Goal: Information Seeking & Learning: Learn about a topic

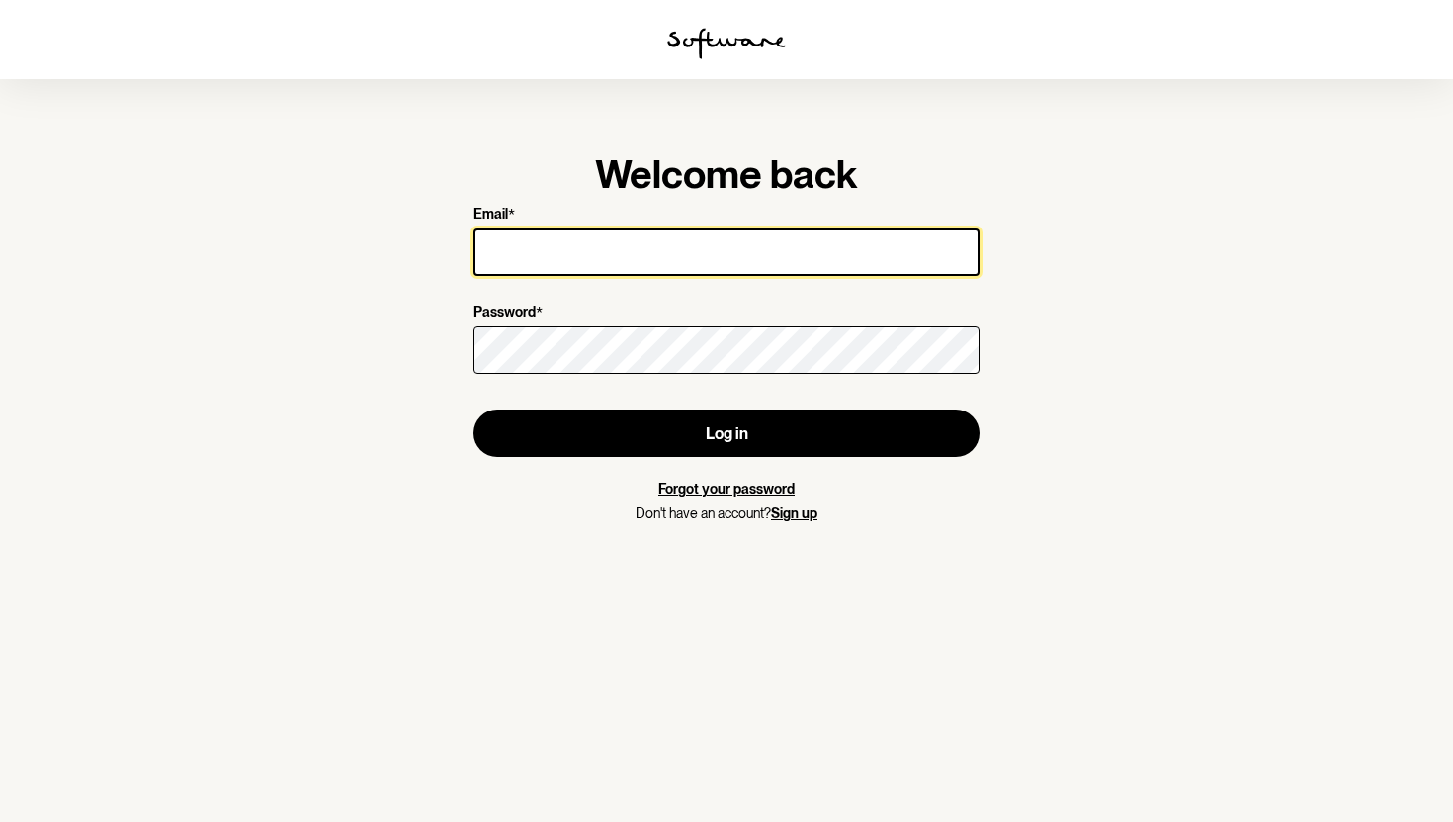
type input "[EMAIL_ADDRESS][DOMAIN_NAME]"
click at [474, 409] on button "Log in" at bounding box center [727, 432] width 506 height 47
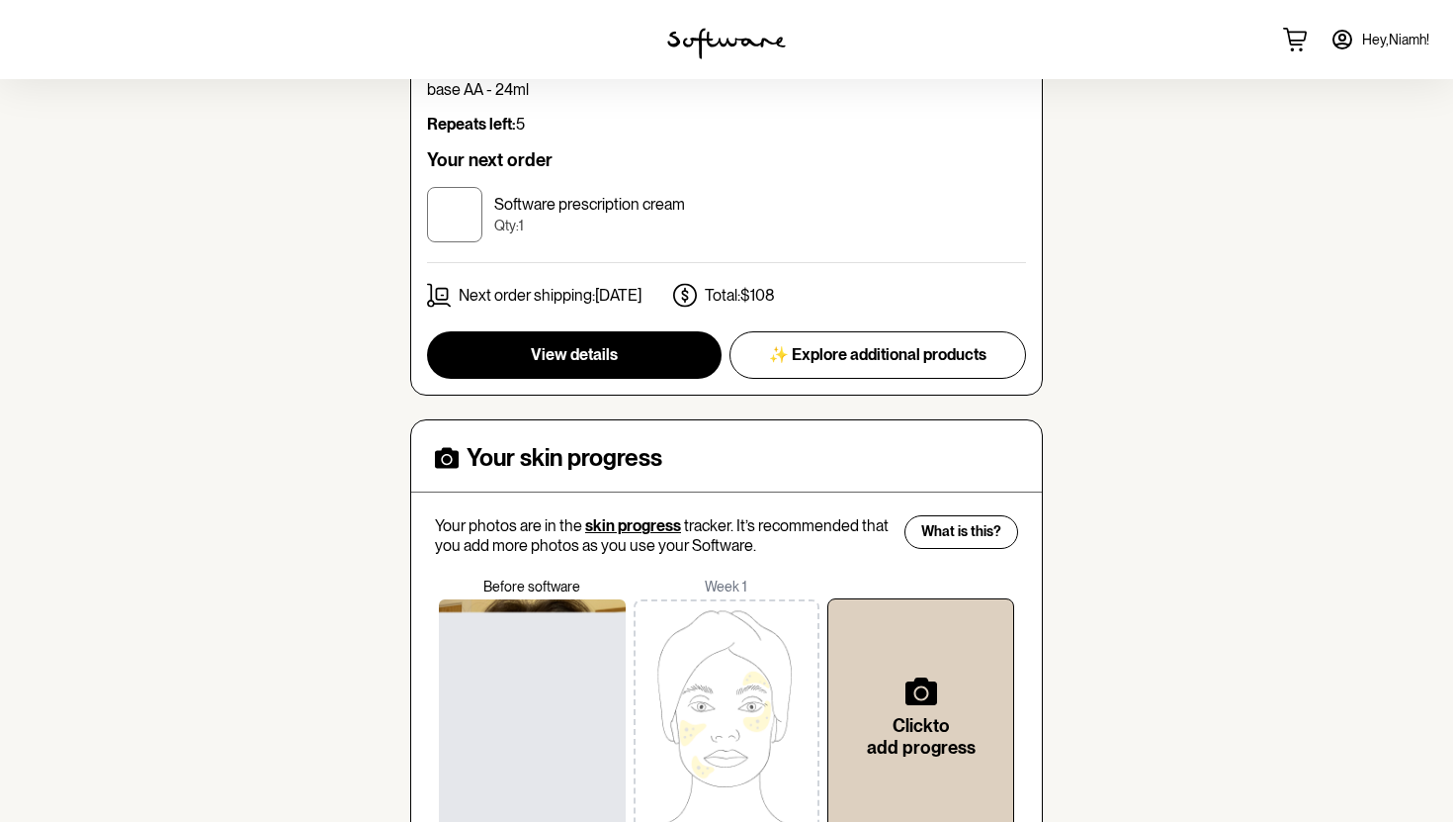
scroll to position [280, 0]
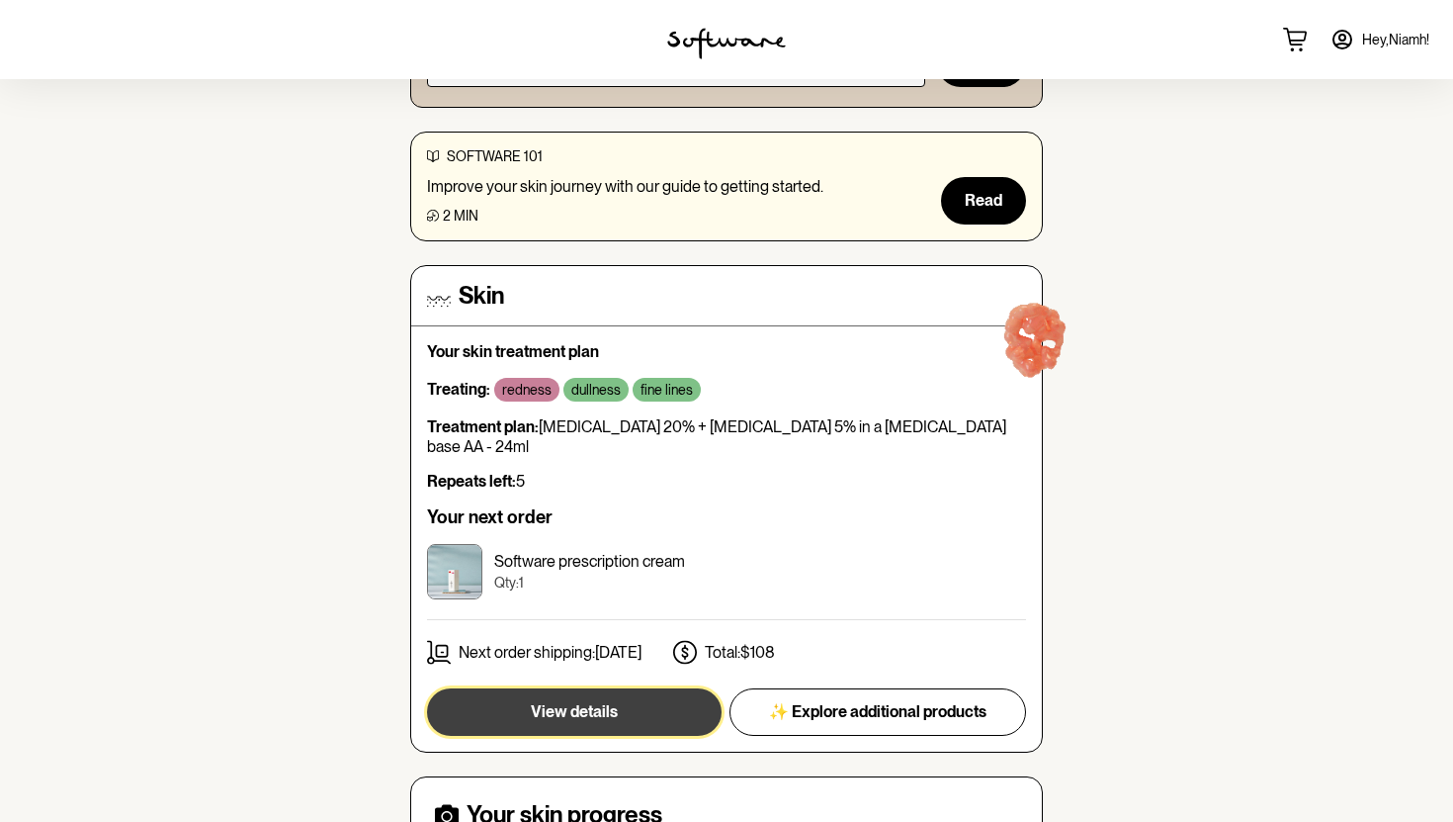
click at [572, 702] on span "View details" at bounding box center [574, 711] width 87 height 19
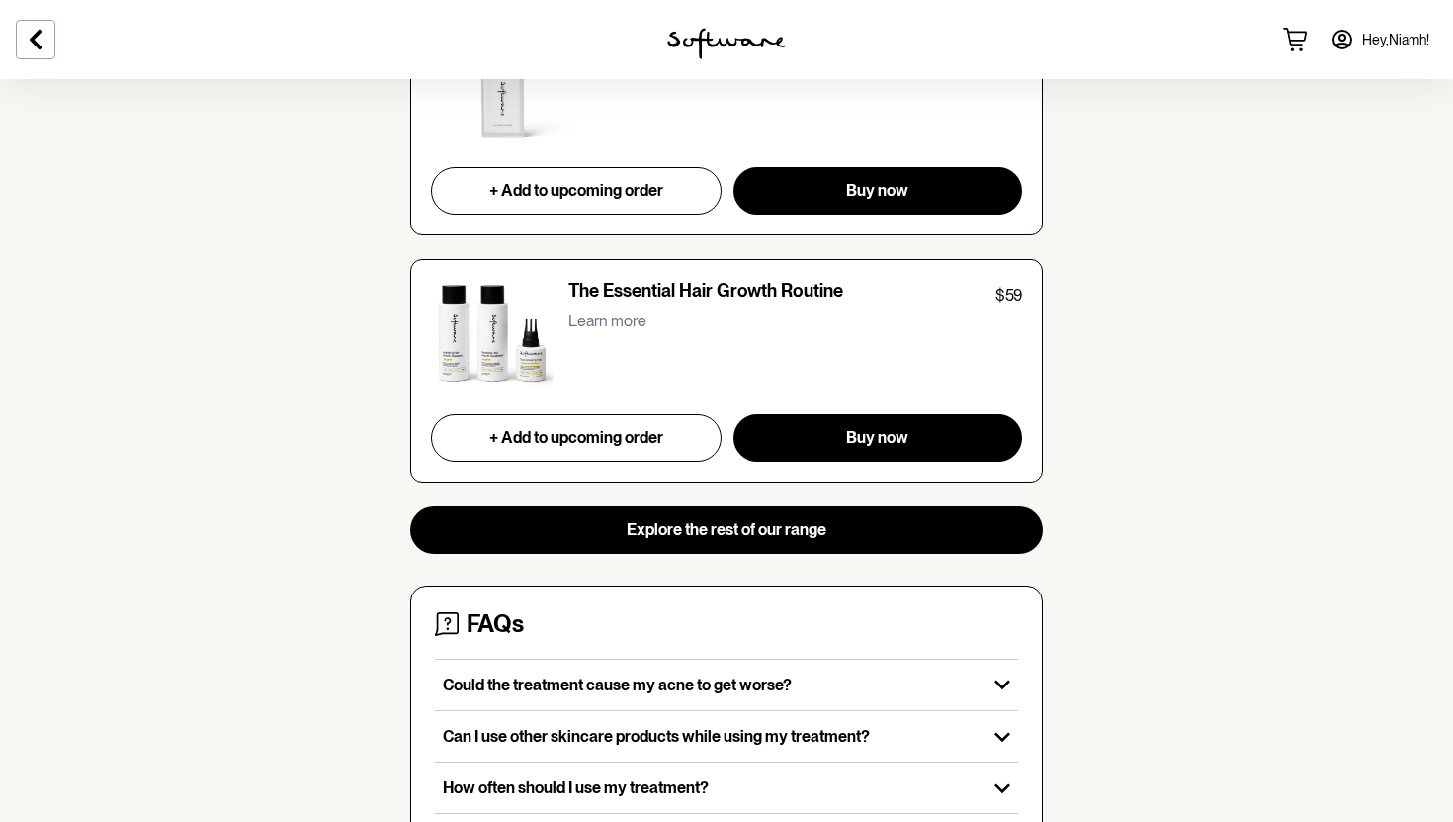
scroll to position [1946, 0]
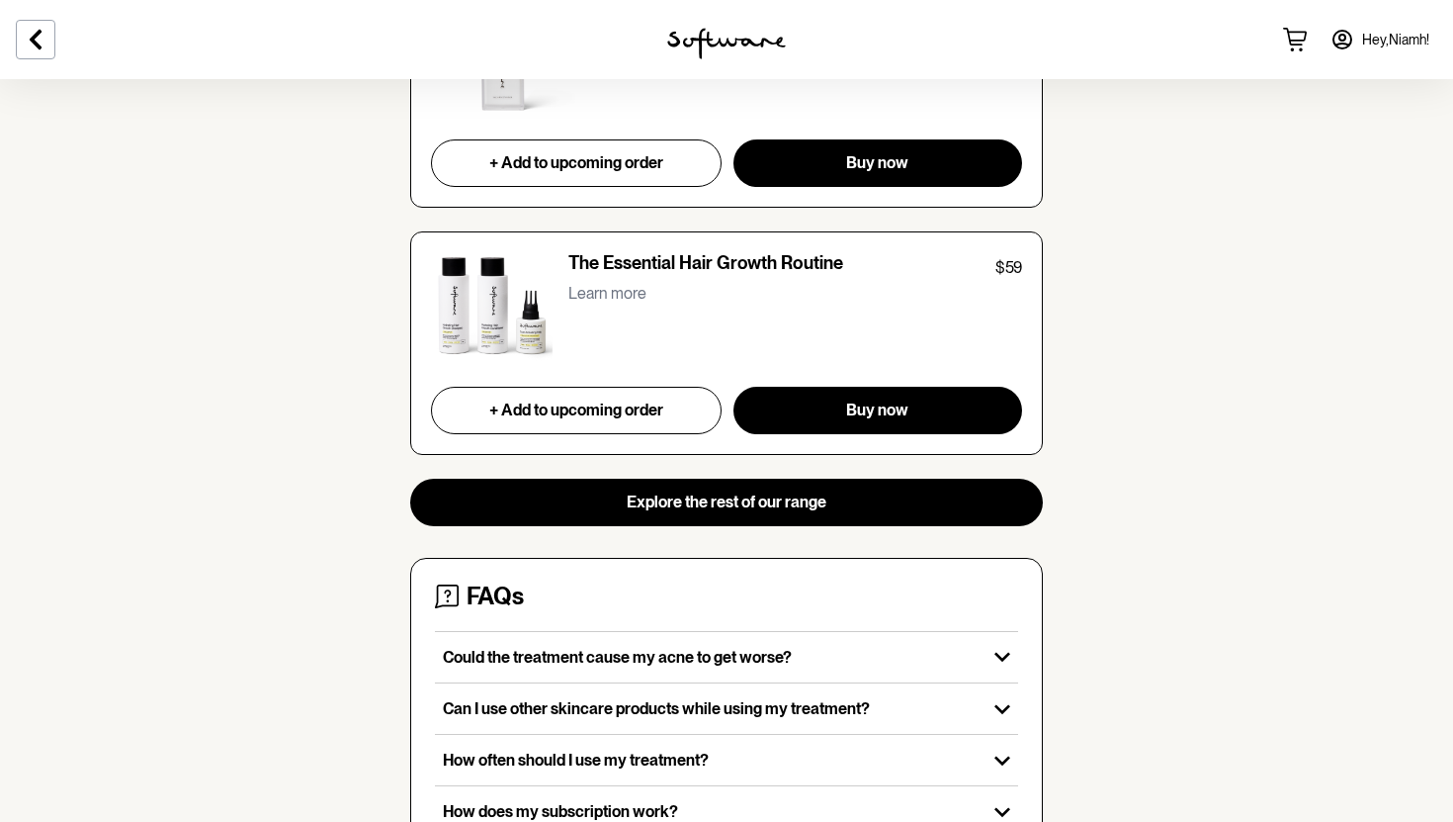
click at [477, 315] on img at bounding box center [492, 307] width 122 height 111
click at [584, 299] on p "Learn more" at bounding box center [607, 293] width 78 height 19
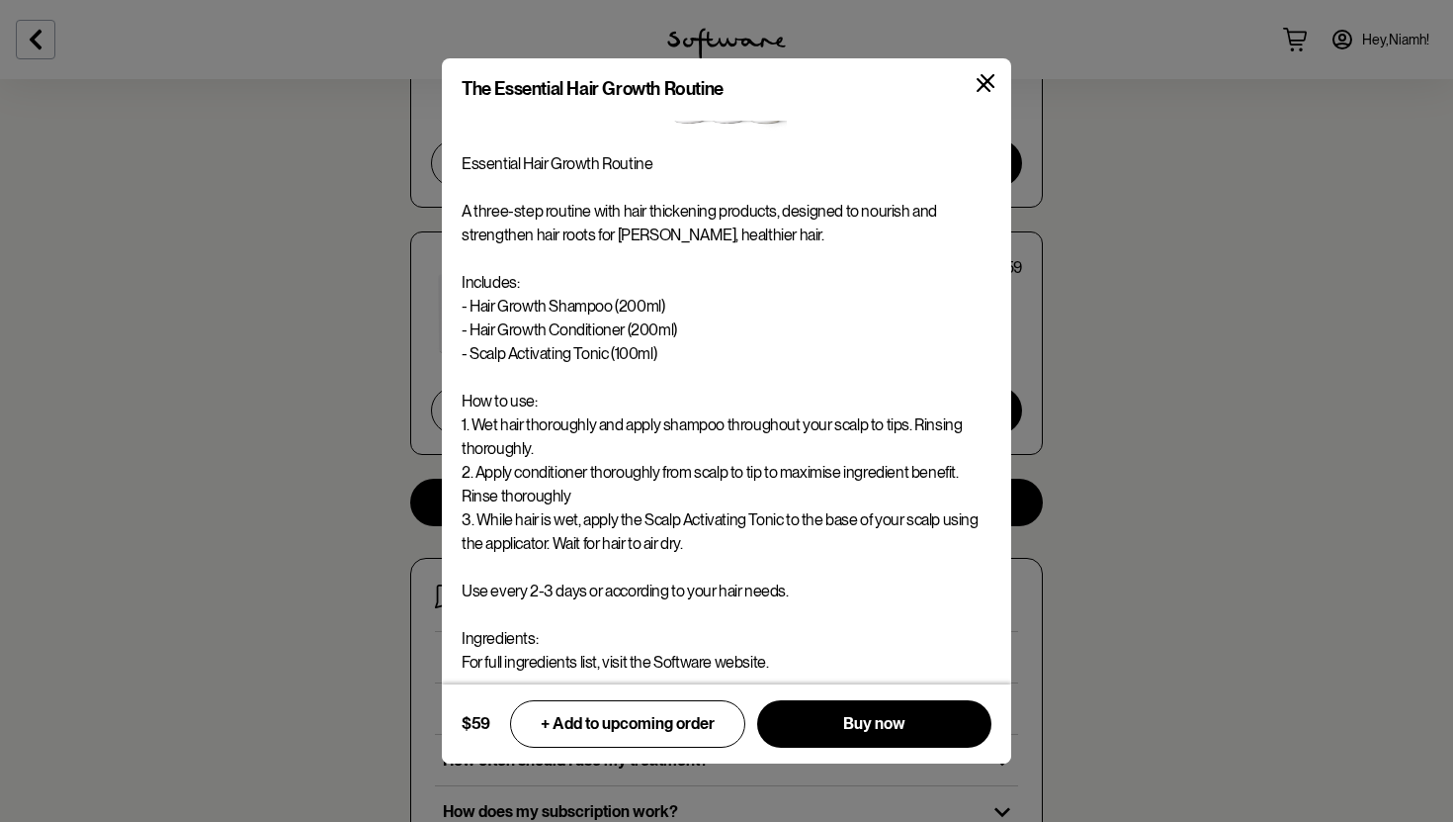
scroll to position [109, 0]
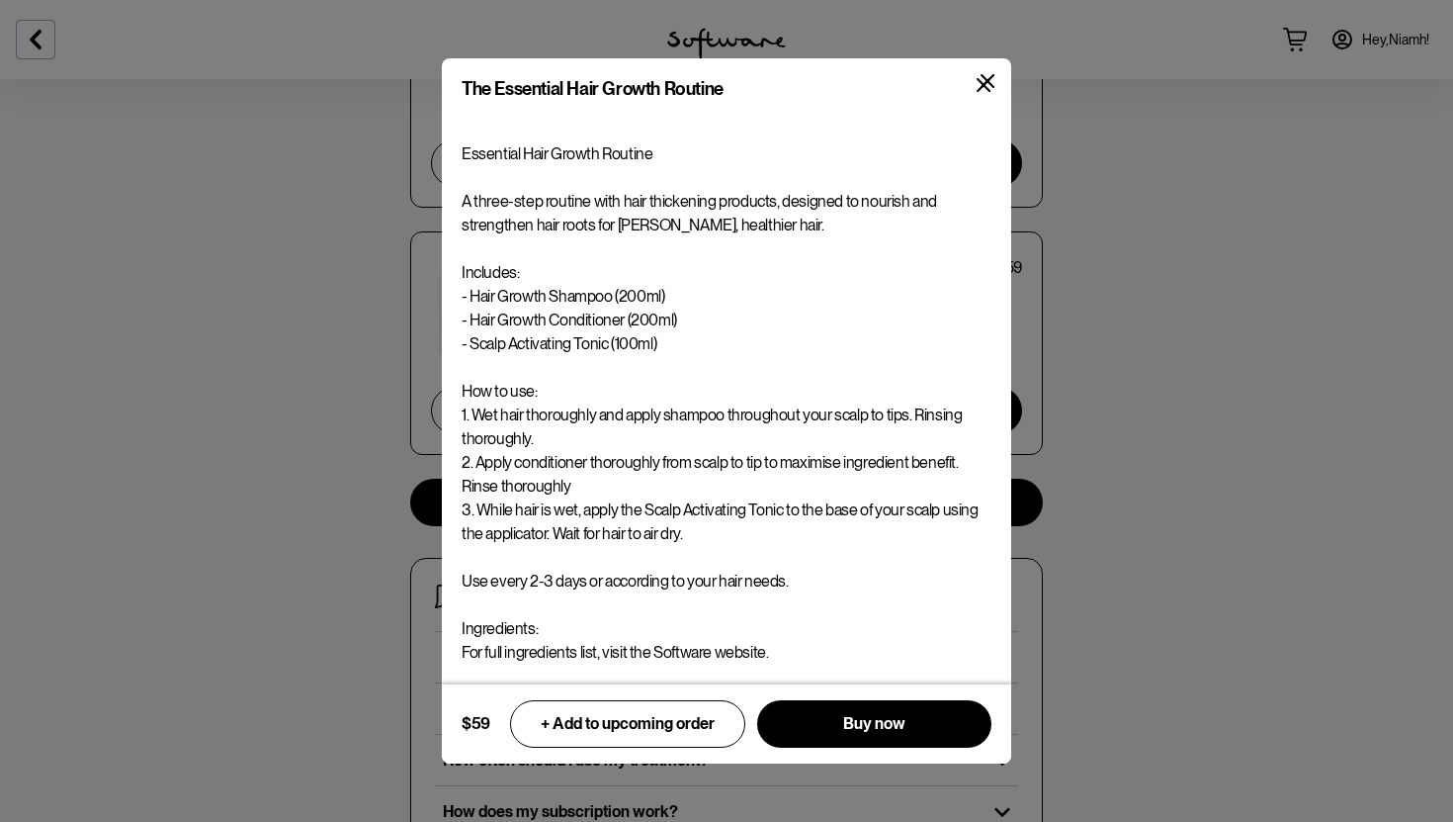
click at [985, 77] on icon at bounding box center [988, 81] width 14 height 14
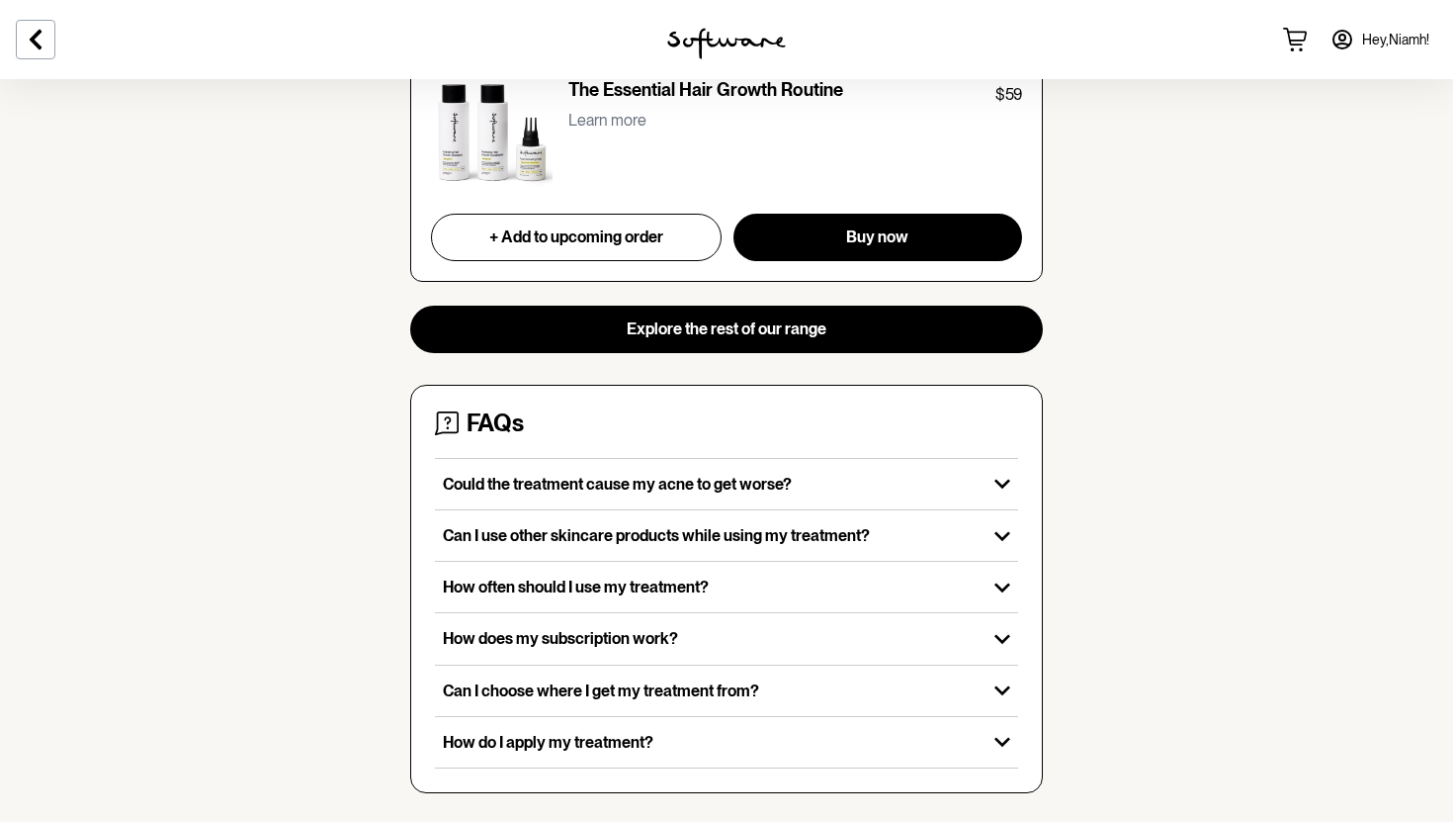
scroll to position [2137, 0]
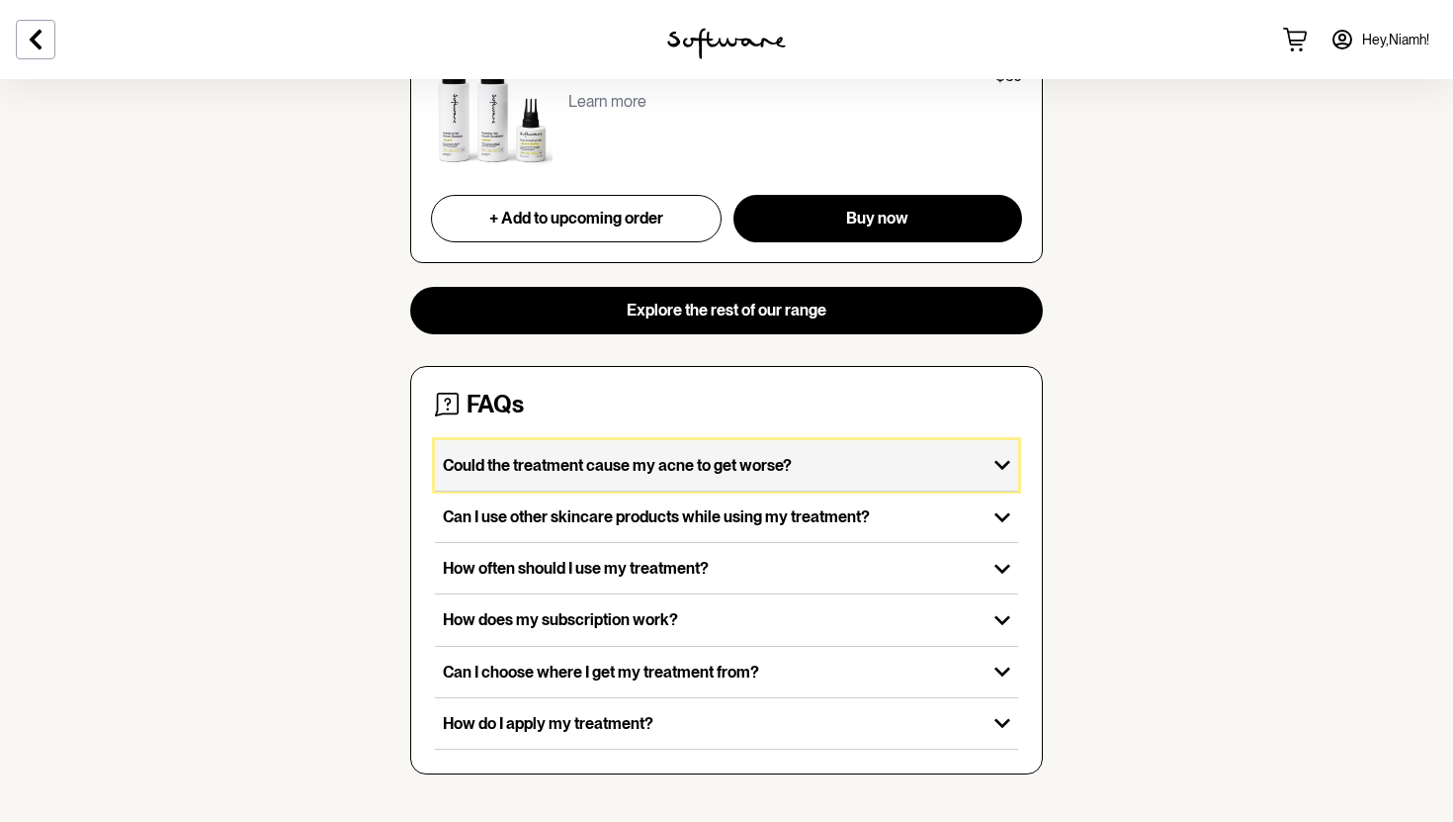
click at [983, 472] on div "Could the treatment cause my acne to get worse?" at bounding box center [711, 465] width 552 height 50
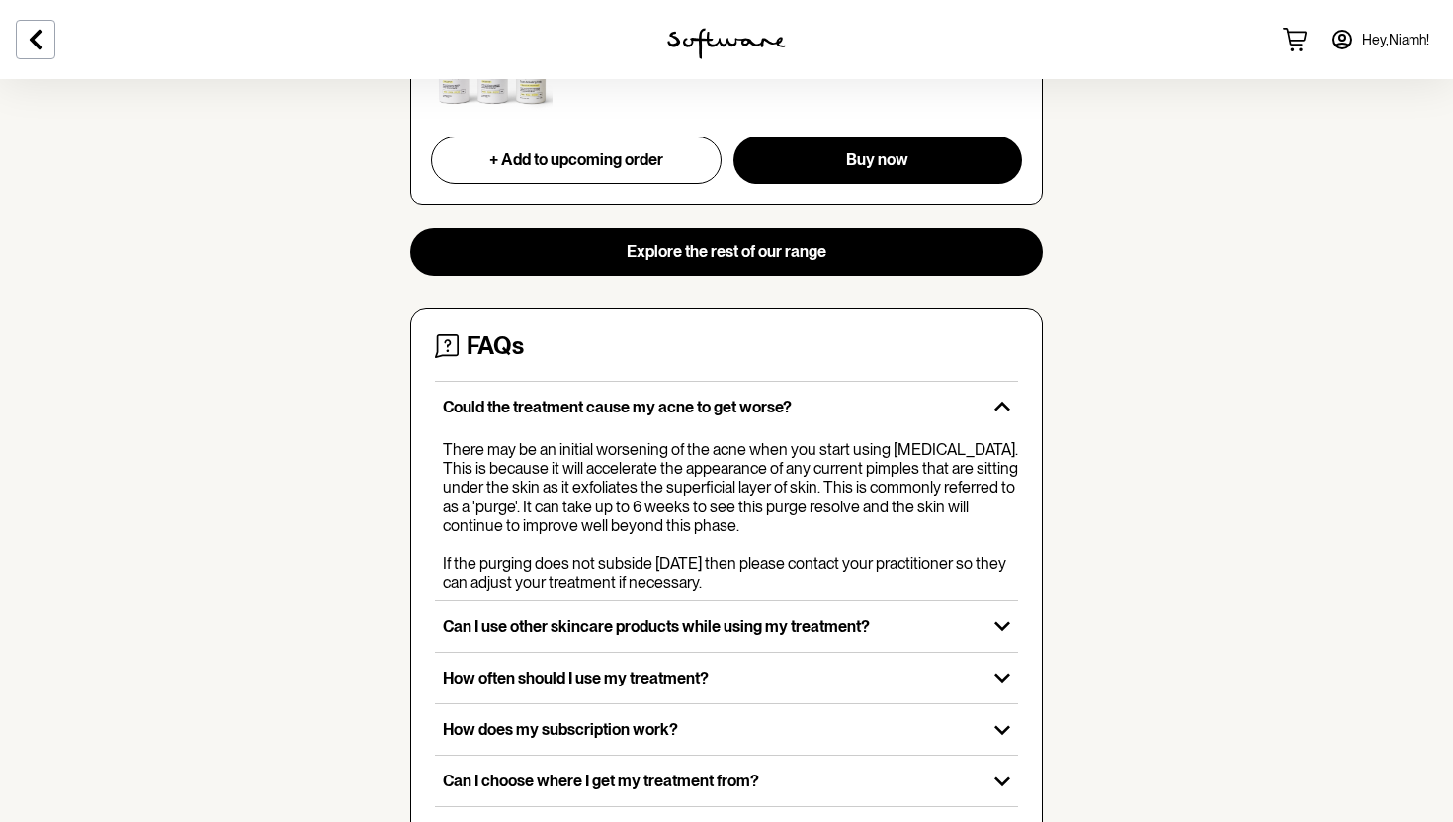
scroll to position [2197, 0]
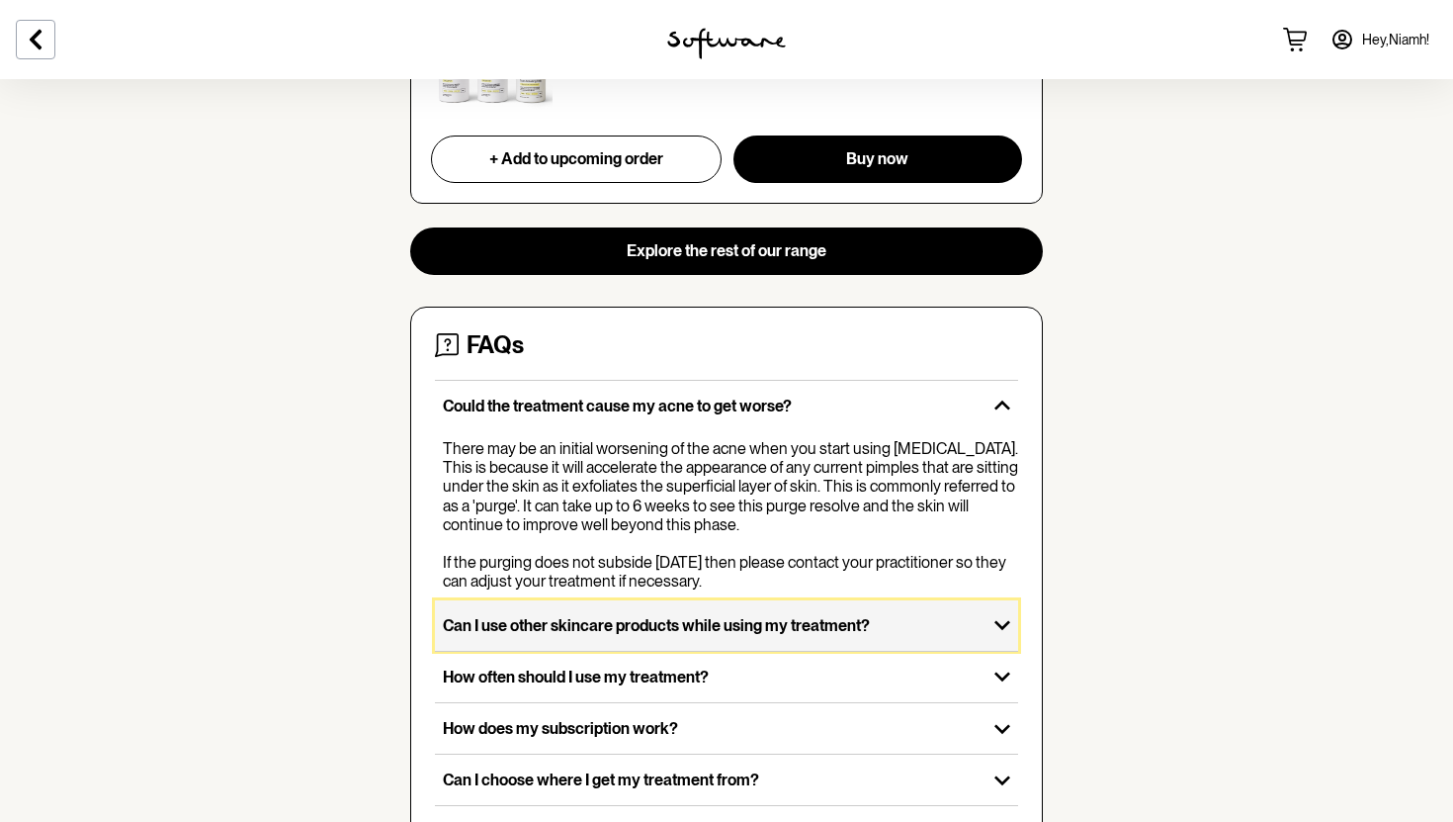
click at [987, 610] on icon "button" at bounding box center [1003, 625] width 32 height 32
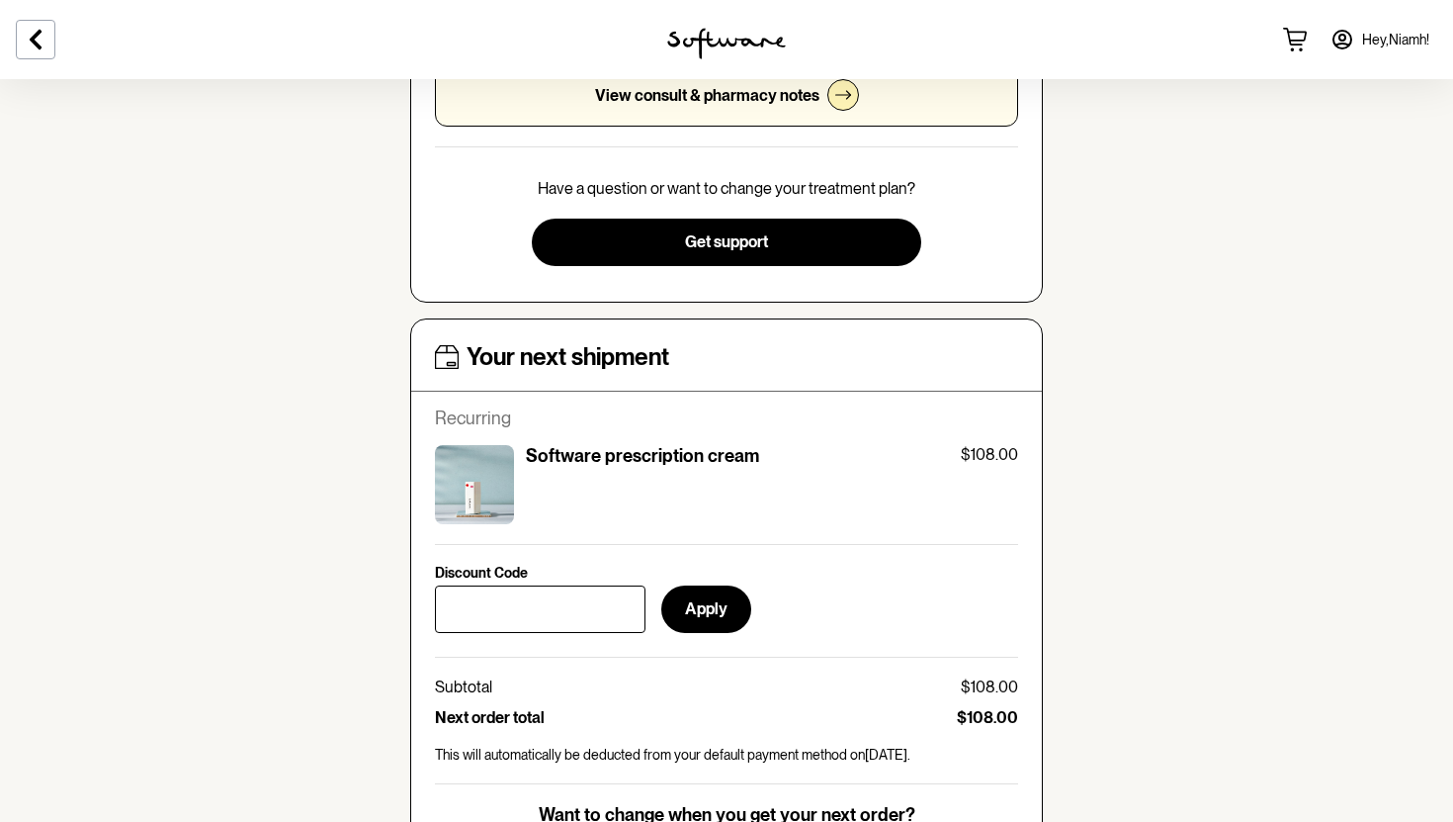
scroll to position [445, 0]
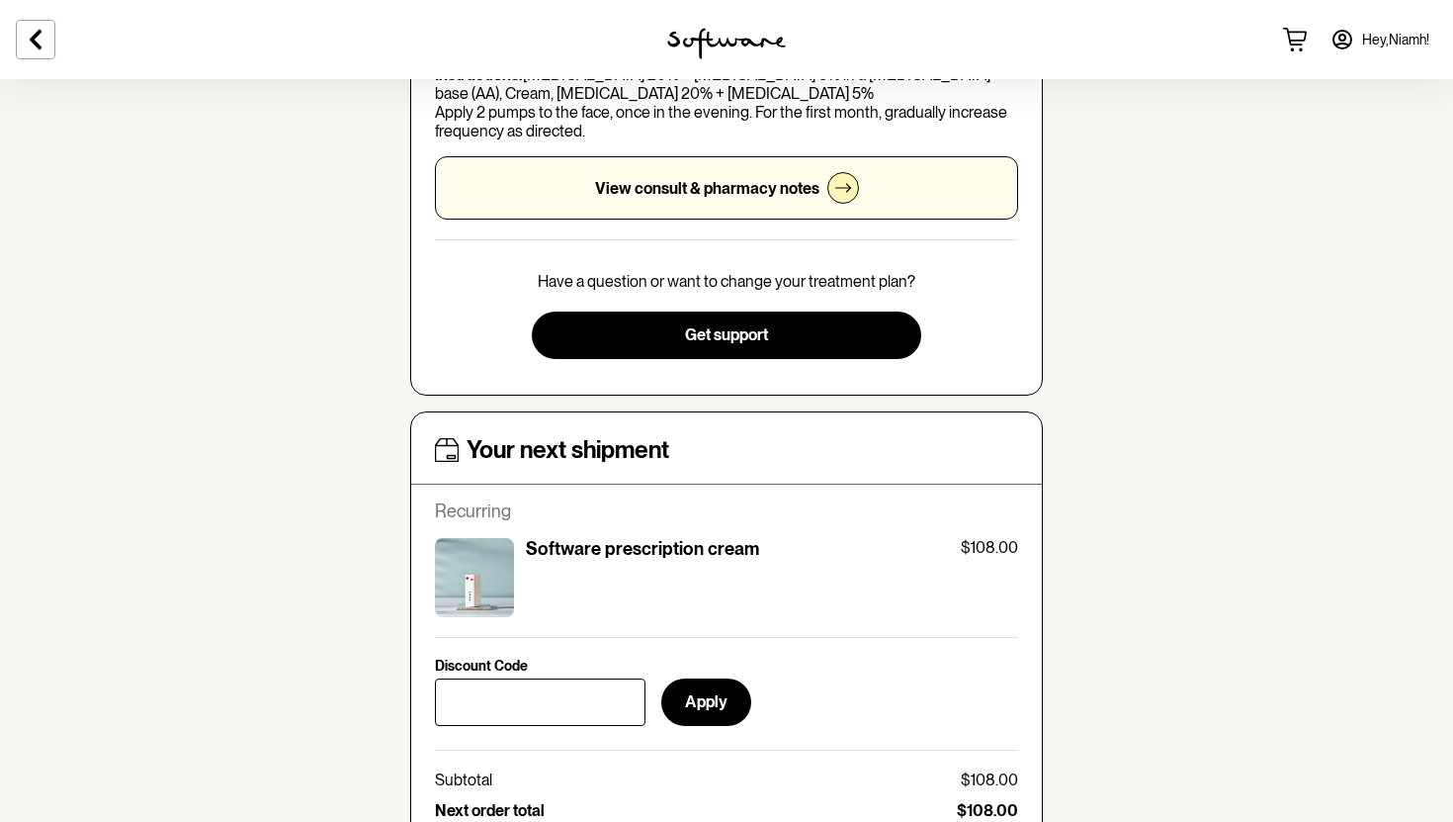
click at [824, 196] on div "View consult & pharmacy notes" at bounding box center [726, 187] width 583 height 63
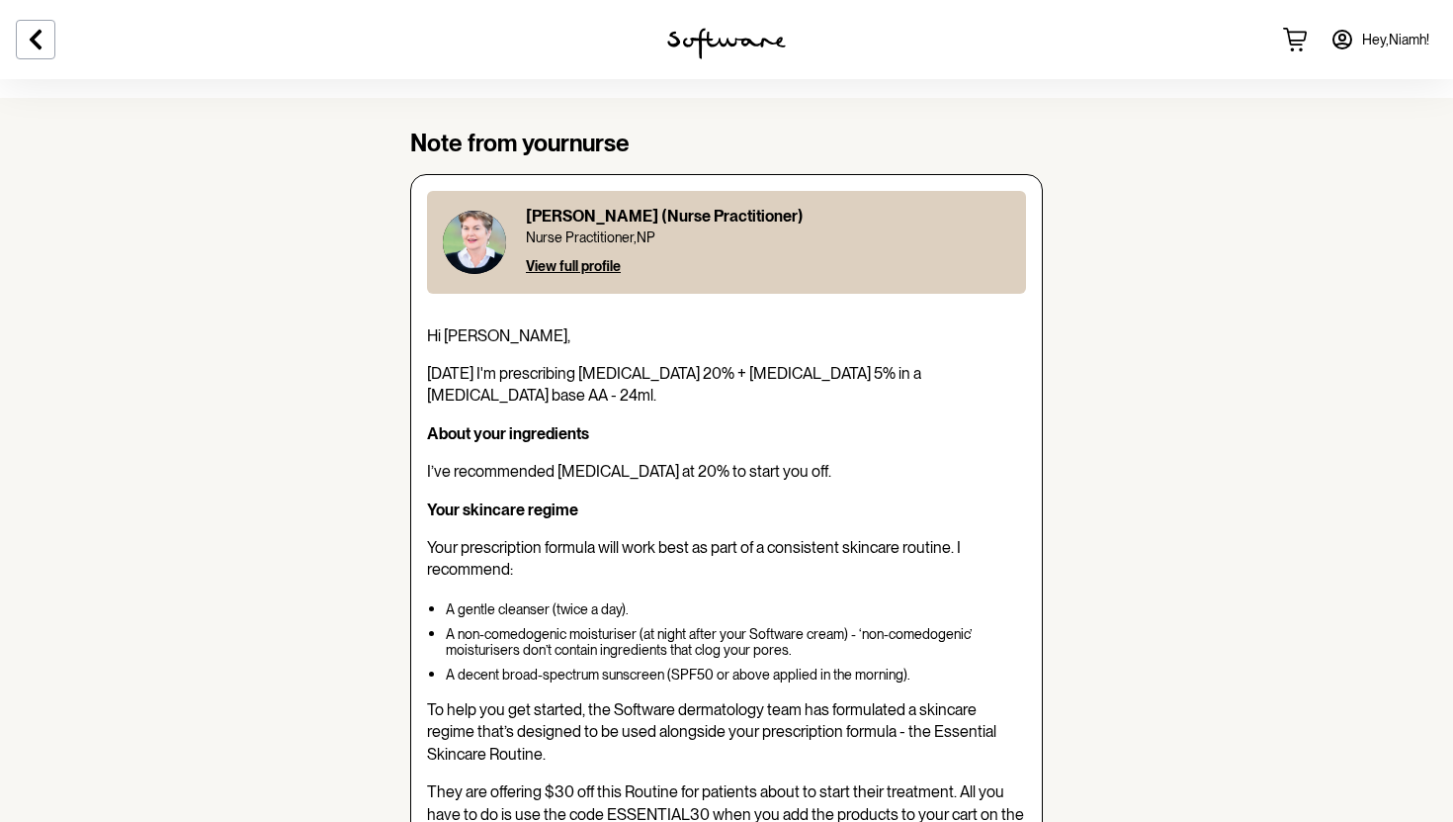
scroll to position [56, 0]
click at [572, 268] on span "View full profile" at bounding box center [573, 267] width 95 height 16
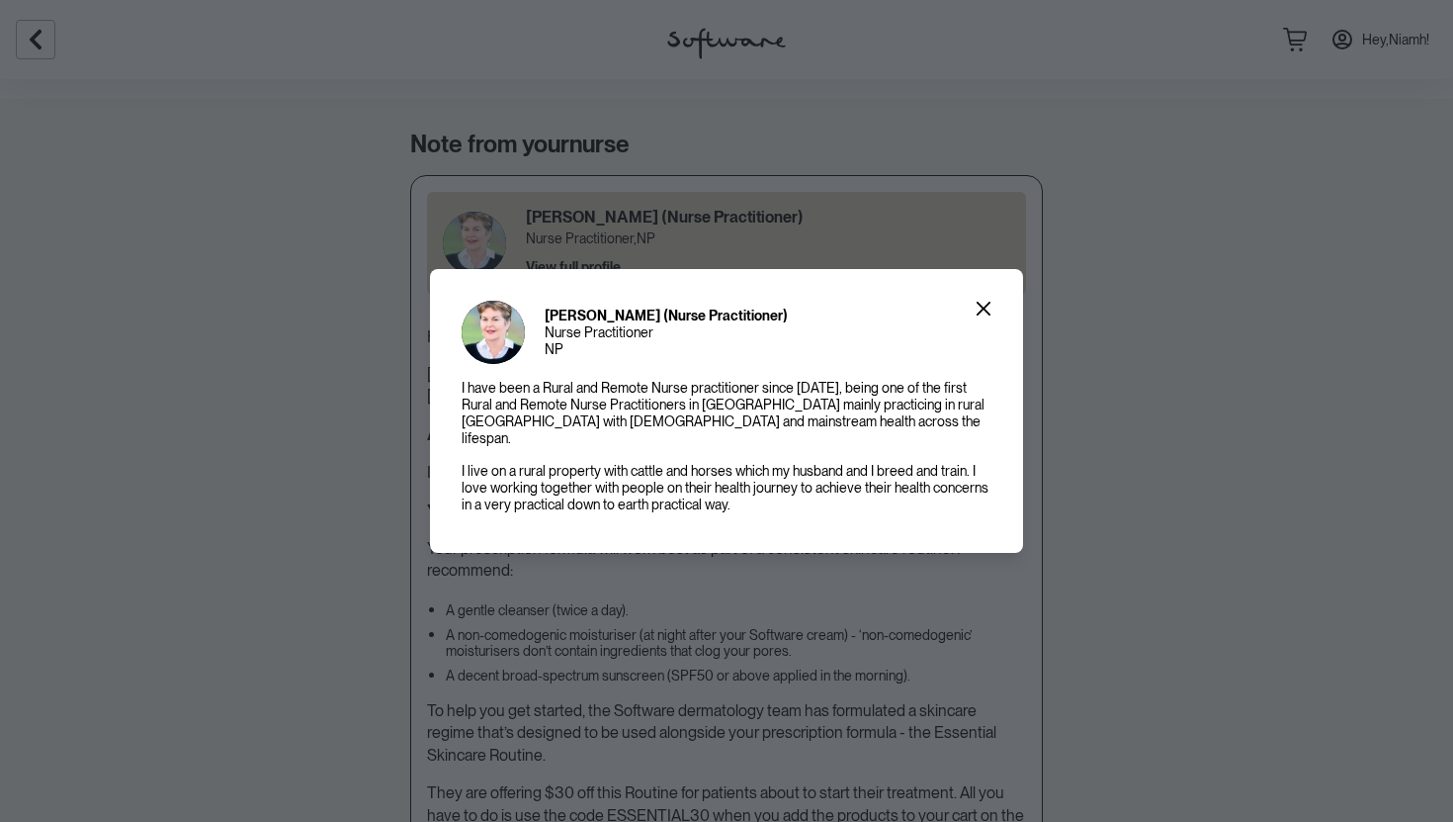
click at [1168, 664] on div "[PERSON_NAME] (Nurse Practitioner) Nurse Practitioner NP I have been a Rural an…" at bounding box center [726, 411] width 1453 height 822
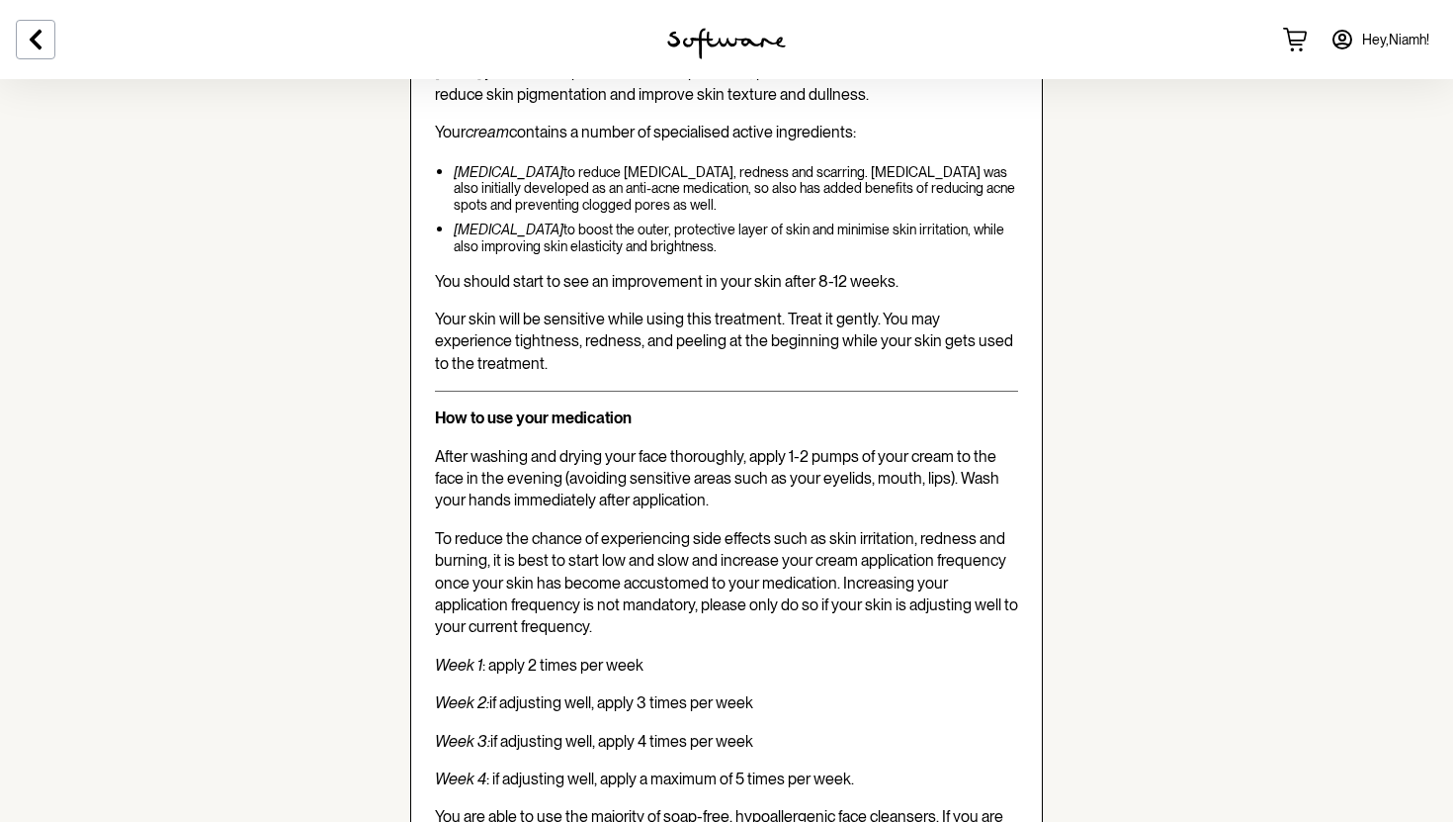
scroll to position [2436, 0]
